Goal: Information Seeking & Learning: Learn about a topic

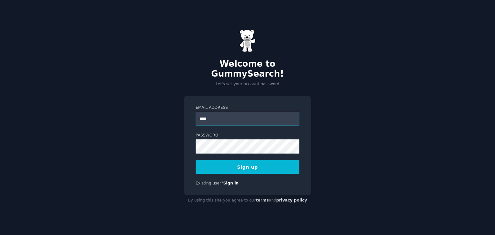
type input "**********"
click at [263, 161] on button "Sign up" at bounding box center [248, 168] width 104 height 14
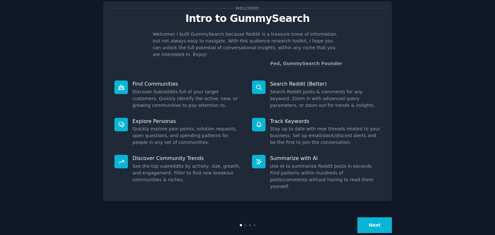
scroll to position [16, 0]
click at [379, 218] on button "Next" at bounding box center [374, 226] width 34 height 16
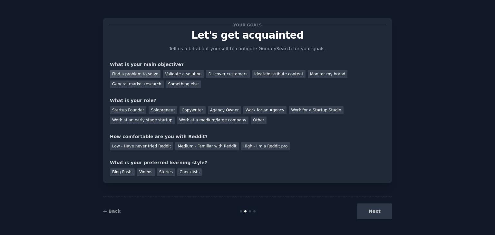
click at [142, 73] on div "Find a problem to solve" at bounding box center [135, 74] width 51 height 8
click at [156, 110] on div "Solopreneur" at bounding box center [163, 110] width 28 height 8
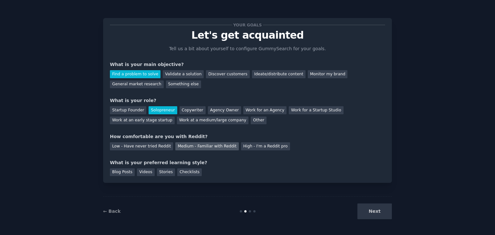
click at [219, 145] on div "Medium - Familiar with Reddit" at bounding box center [206, 146] width 63 height 8
click at [181, 75] on div "Validate a solution" at bounding box center [183, 74] width 41 height 8
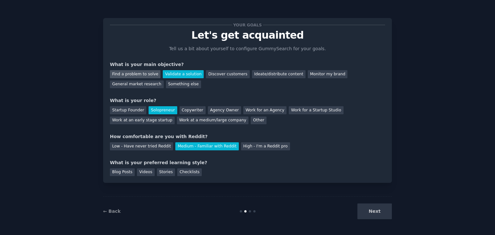
click at [137, 73] on div "Find a problem to solve" at bounding box center [135, 74] width 51 height 8
click at [141, 173] on div "Videos" at bounding box center [146, 173] width 18 height 8
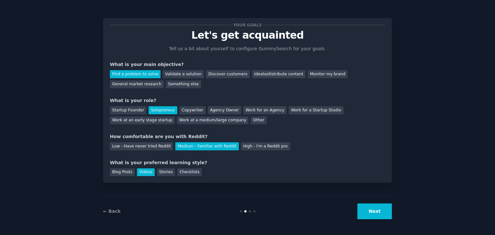
click at [377, 213] on button "Next" at bounding box center [374, 212] width 34 height 16
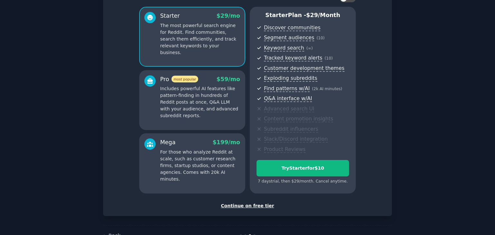
scroll to position [51, 0]
click at [240, 205] on div "Continue on free tier" at bounding box center [247, 206] width 275 height 7
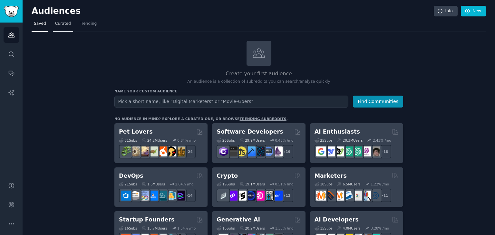
click at [57, 26] on span "Curated" at bounding box center [63, 24] width 16 height 6
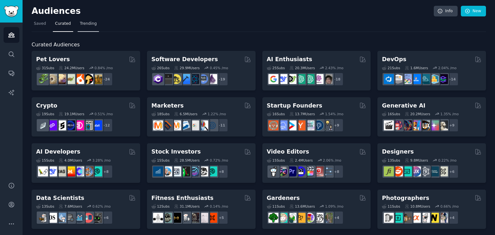
click at [85, 25] on span "Trending" at bounding box center [88, 24] width 17 height 6
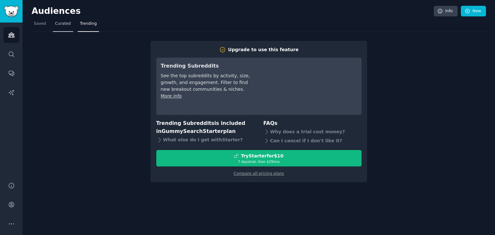
click at [65, 24] on span "Curated" at bounding box center [63, 24] width 16 height 6
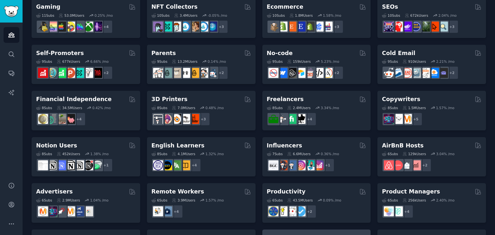
scroll to position [232, 0]
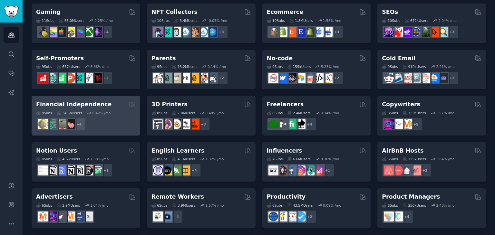
click at [81, 105] on h2 "Financial Independence" at bounding box center [73, 105] width 75 height 8
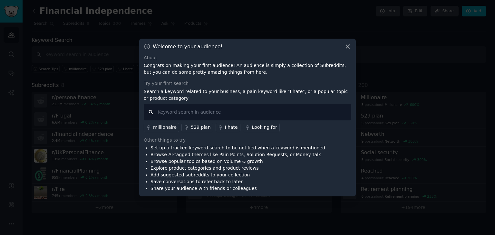
click at [179, 113] on input "text" at bounding box center [248, 112] width 208 height 16
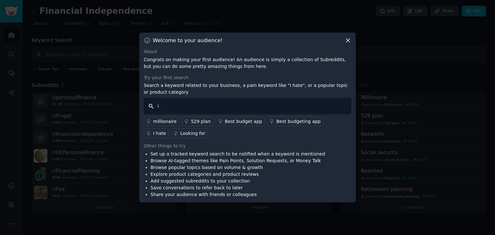
click at [179, 113] on input "i" at bounding box center [248, 106] width 208 height 16
type input "i need someone to build"
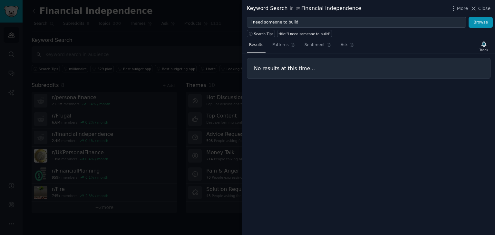
click at [222, 44] on div at bounding box center [247, 117] width 495 height 235
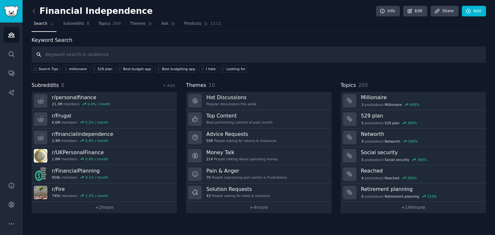
click at [178, 53] on input "text" at bounding box center [259, 54] width 455 height 16
type input "i hate"
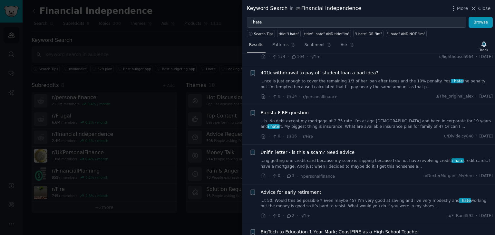
scroll to position [1242, 0]
click at [221, 81] on div at bounding box center [247, 117] width 495 height 235
